Goal: Information Seeking & Learning: Check status

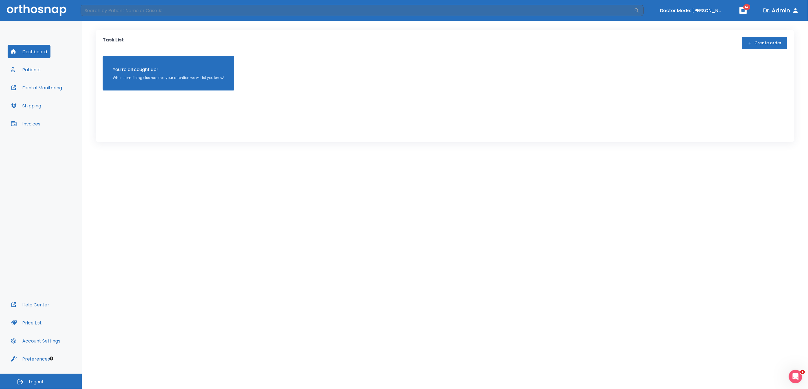
click at [33, 72] on button "Patients" at bounding box center [26, 70] width 36 height 14
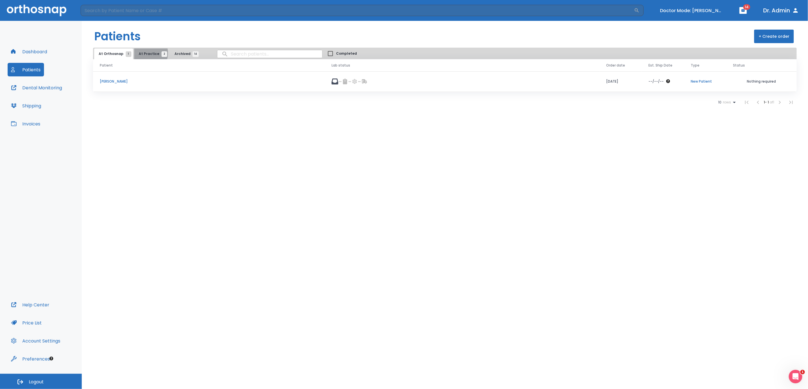
click at [144, 53] on span "At Practice 2" at bounding box center [152, 53] width 26 height 5
click at [119, 99] on p "[PERSON_NAME]" at bounding box center [190, 99] width 181 height 5
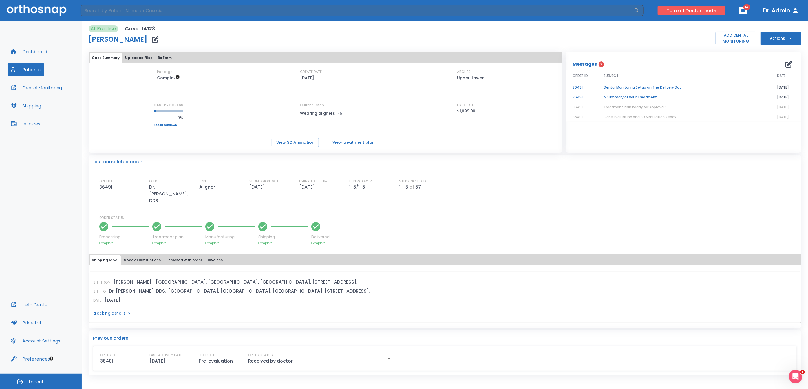
click at [683, 11] on button "Turn off Doctor mode" at bounding box center [692, 10] width 68 height 9
